Goal: Task Accomplishment & Management: Complete application form

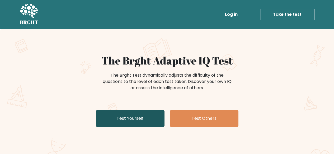
click at [127, 115] on link "Test Yourself" at bounding box center [130, 118] width 69 height 17
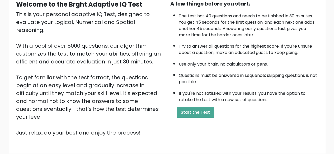
scroll to position [59, 0]
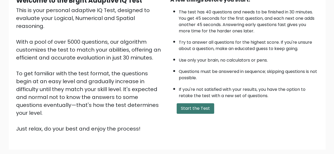
click at [189, 106] on button "Start the Test" at bounding box center [194, 108] width 37 height 11
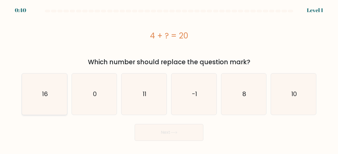
click at [56, 96] on icon "16" at bounding box center [44, 94] width 41 height 41
click at [169, 79] on input "a. 16" at bounding box center [169, 77] width 0 height 1
radio input "true"
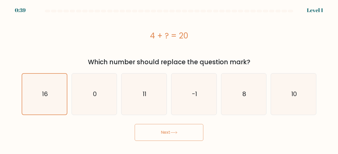
click at [184, 142] on body "0:39 Level 1 a." at bounding box center [169, 77] width 338 height 154
click at [185, 137] on button "Next" at bounding box center [169, 132] width 69 height 17
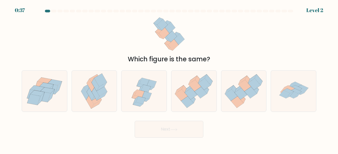
click at [185, 137] on button "Next" at bounding box center [169, 129] width 69 height 17
click at [238, 47] on div "Which figure is the same?" at bounding box center [168, 40] width 301 height 50
click at [199, 88] on icon at bounding box center [200, 93] width 13 height 12
click at [169, 79] on input "d." at bounding box center [169, 77] width 0 height 1
radio input "true"
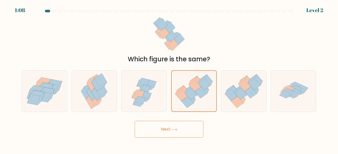
click at [185, 131] on button "Next" at bounding box center [169, 129] width 69 height 17
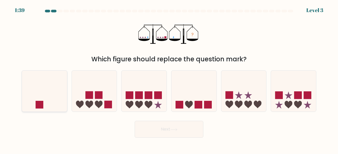
click at [60, 96] on icon at bounding box center [44, 91] width 45 height 37
click at [169, 79] on input "a." at bounding box center [169, 77] width 0 height 1
radio input "true"
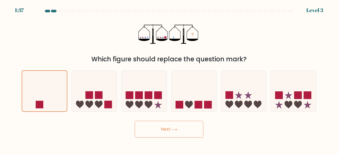
click at [162, 132] on button "Next" at bounding box center [169, 129] width 69 height 17
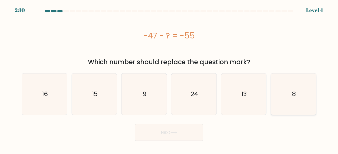
click at [298, 95] on icon "8" at bounding box center [292, 94] width 41 height 41
click at [169, 79] on input "f. 8" at bounding box center [169, 77] width 0 height 1
radio input "true"
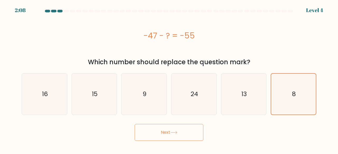
click at [150, 138] on button "Next" at bounding box center [169, 132] width 69 height 17
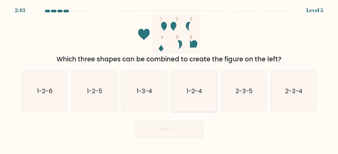
click at [194, 96] on icon "1-2-4" at bounding box center [193, 91] width 41 height 41
click at [169, 79] on input "d. 1-2-4" at bounding box center [169, 77] width 0 height 1
radio input "true"
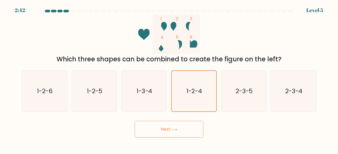
click at [188, 128] on button "Next" at bounding box center [169, 129] width 69 height 17
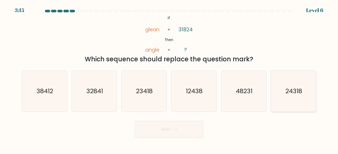
click at [284, 92] on icon "24318" at bounding box center [292, 91] width 41 height 41
click at [169, 79] on input "f. 24318" at bounding box center [169, 77] width 0 height 1
radio input "true"
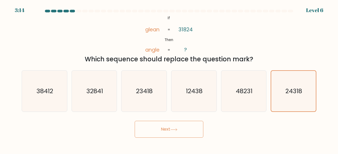
click at [168, 131] on button "Next" at bounding box center [169, 129] width 69 height 17
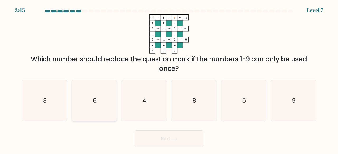
click at [95, 103] on text "6" at bounding box center [95, 100] width 4 height 9
click at [169, 79] on input "b. 6" at bounding box center [169, 77] width 0 height 1
radio input "true"
click at [165, 144] on button "Next" at bounding box center [169, 139] width 69 height 17
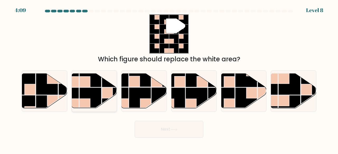
click at [85, 88] on rect at bounding box center [90, 99] width 22 height 22
click at [169, 79] on input "b." at bounding box center [169, 77] width 0 height 1
radio input "true"
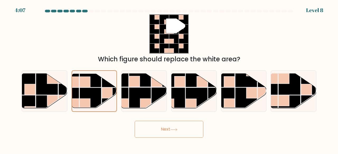
click at [166, 124] on button "Next" at bounding box center [169, 129] width 69 height 17
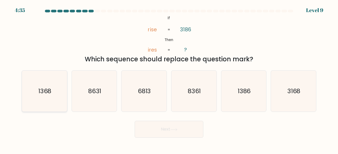
click at [64, 97] on icon "1368" at bounding box center [44, 91] width 41 height 41
click at [169, 79] on input "a. 1368" at bounding box center [169, 77] width 0 height 1
radio input "true"
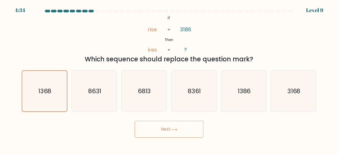
click at [193, 130] on button "Next" at bounding box center [169, 129] width 69 height 17
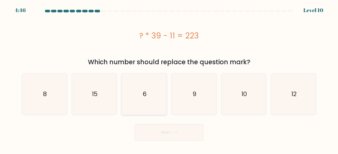
click at [151, 99] on icon "6" at bounding box center [143, 94] width 41 height 41
click at [169, 79] on input "c. 6" at bounding box center [169, 77] width 0 height 1
radio input "true"
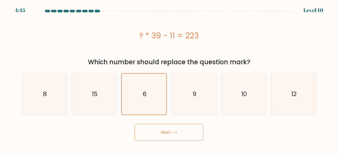
click at [182, 128] on button "Next" at bounding box center [169, 132] width 69 height 17
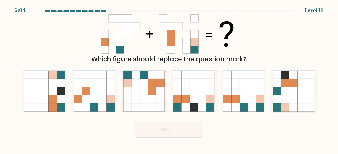
click at [277, 102] on icon at bounding box center [277, 99] width 8 height 8
click at [169, 79] on input "f." at bounding box center [169, 77] width 0 height 1
radio input "true"
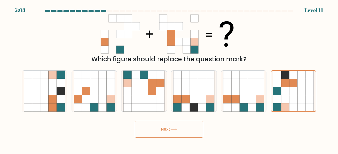
click at [185, 126] on button "Next" at bounding box center [169, 129] width 69 height 17
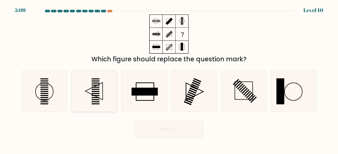
click at [88, 96] on icon at bounding box center [94, 91] width 41 height 41
click at [169, 79] on input "b." at bounding box center [169, 77] width 0 height 1
radio input "true"
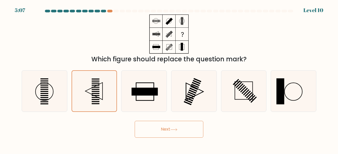
click at [177, 131] on icon at bounding box center [173, 129] width 7 height 3
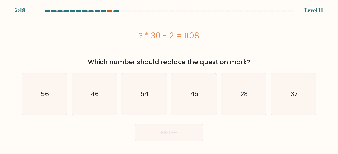
click at [107, 11] on div at bounding box center [109, 11] width 5 height 3
click at [299, 85] on icon "37" at bounding box center [292, 94] width 41 height 41
click at [169, 79] on input "f. 37" at bounding box center [169, 77] width 0 height 1
radio input "true"
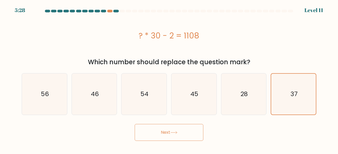
click at [187, 132] on button "Next" at bounding box center [169, 132] width 69 height 17
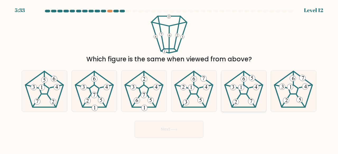
click at [238, 98] on icon at bounding box center [243, 91] width 41 height 41
click at [169, 79] on input "e." at bounding box center [169, 77] width 0 height 1
radio input "true"
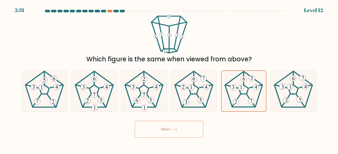
click at [165, 130] on button "Next" at bounding box center [169, 129] width 69 height 17
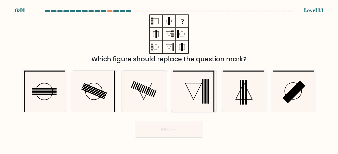
click at [188, 100] on icon at bounding box center [193, 91] width 41 height 41
click at [169, 79] on input "d." at bounding box center [169, 77] width 0 height 1
radio input "true"
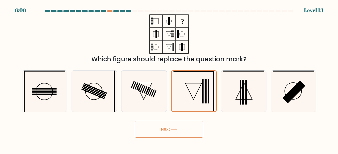
click at [195, 130] on button "Next" at bounding box center [169, 129] width 69 height 17
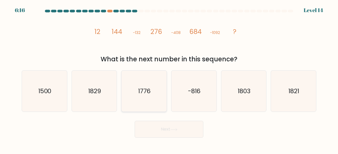
click at [125, 94] on icon "1776" at bounding box center [143, 91] width 41 height 41
click at [169, 79] on input "c. 1776" at bounding box center [169, 77] width 0 height 1
radio input "true"
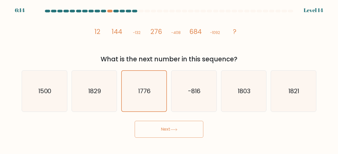
click at [155, 131] on button "Next" at bounding box center [169, 129] width 69 height 17
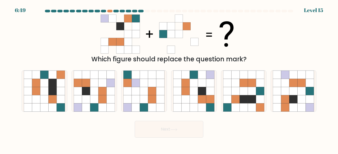
click at [147, 12] on div at bounding box center [168, 12] width 301 height 5
